Goal: Task Accomplishment & Management: Use online tool/utility

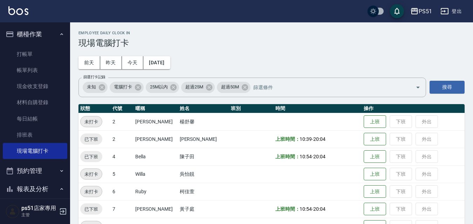
scroll to position [80, 0]
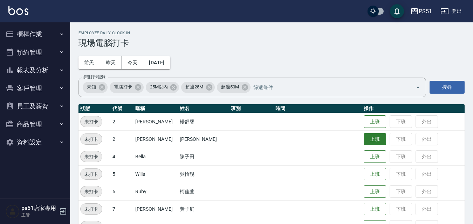
click at [368, 138] on button "上班" at bounding box center [375, 139] width 22 height 12
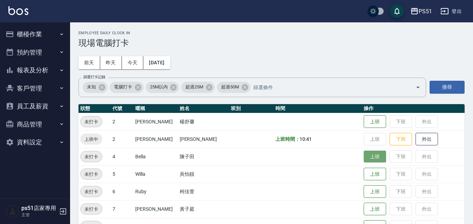
click at [368, 159] on button "上班" at bounding box center [375, 157] width 22 height 12
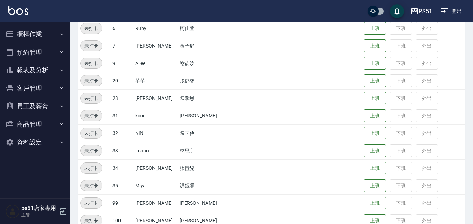
scroll to position [82, 0]
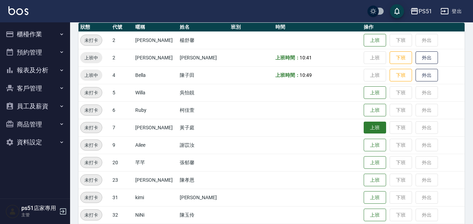
click at [364, 127] on button "上班" at bounding box center [375, 128] width 22 height 12
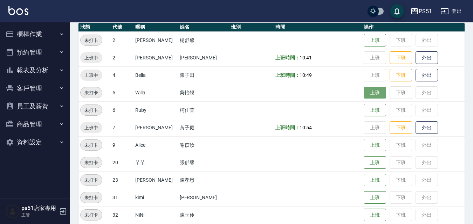
click at [364, 93] on button "上班" at bounding box center [375, 93] width 22 height 12
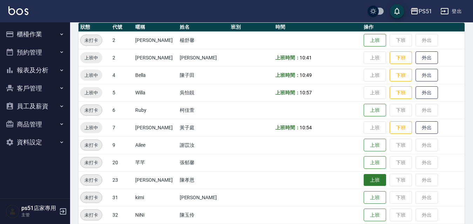
click at [364, 182] on button "上班" at bounding box center [375, 180] width 22 height 12
